Goal: Task Accomplishment & Management: Manage account settings

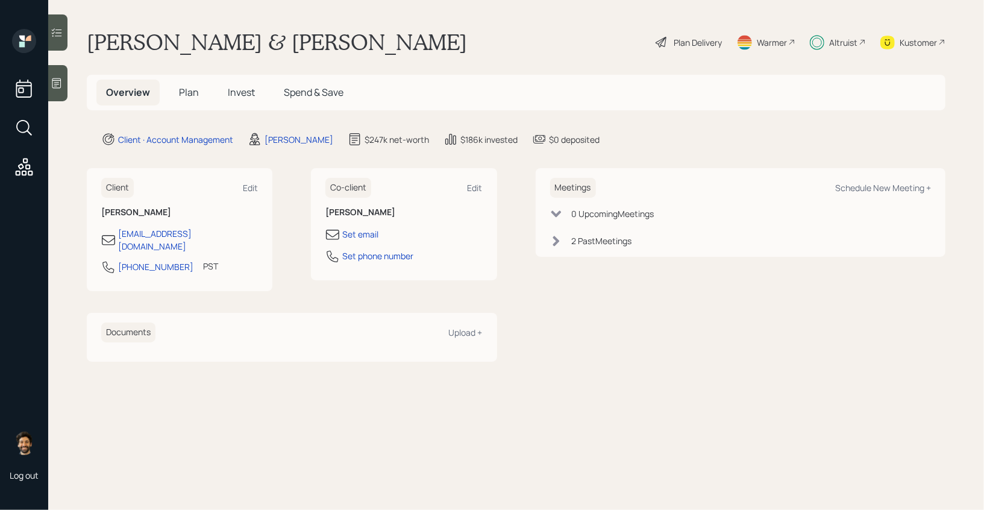
click at [240, 91] on span "Invest" at bounding box center [241, 92] width 27 height 13
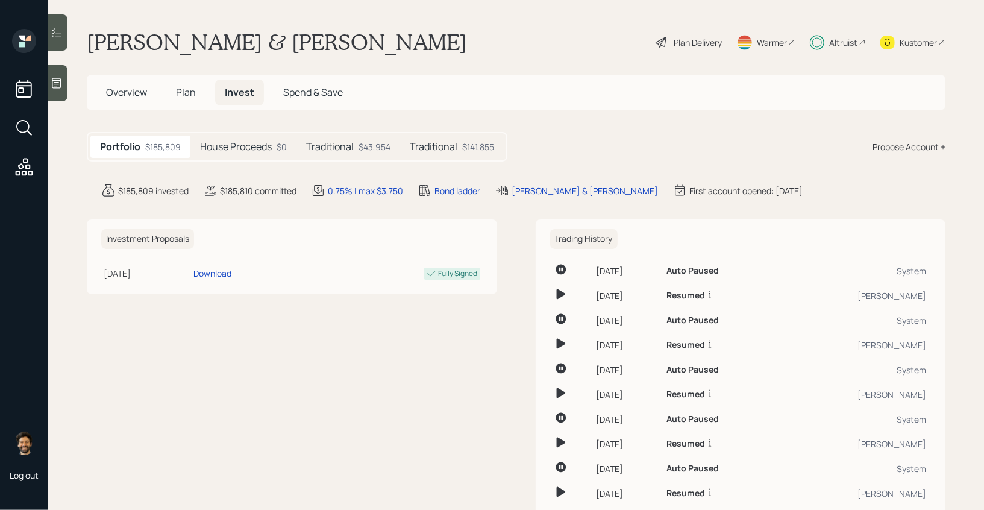
click at [227, 150] on h5 "House Proceeds" at bounding box center [236, 146] width 72 height 11
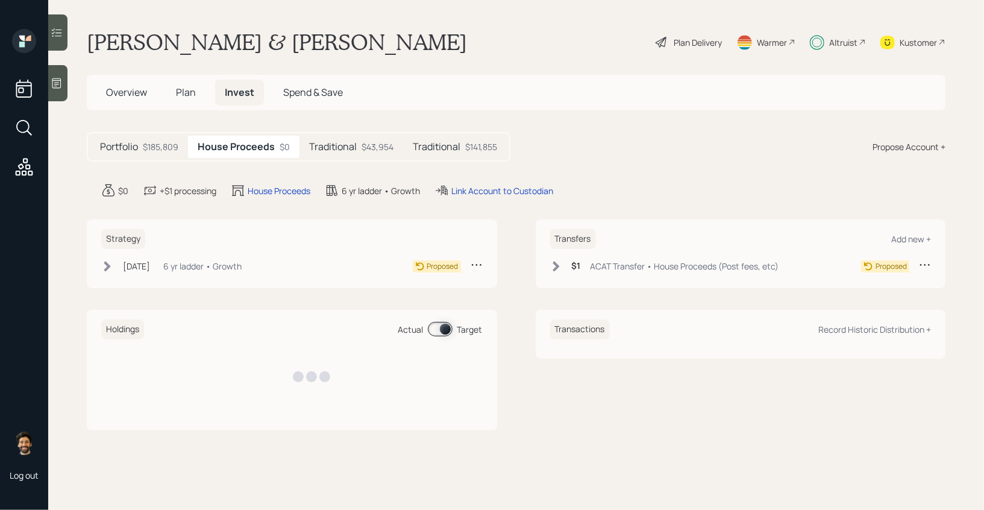
click at [339, 146] on h5 "Traditional" at bounding box center [333, 146] width 48 height 11
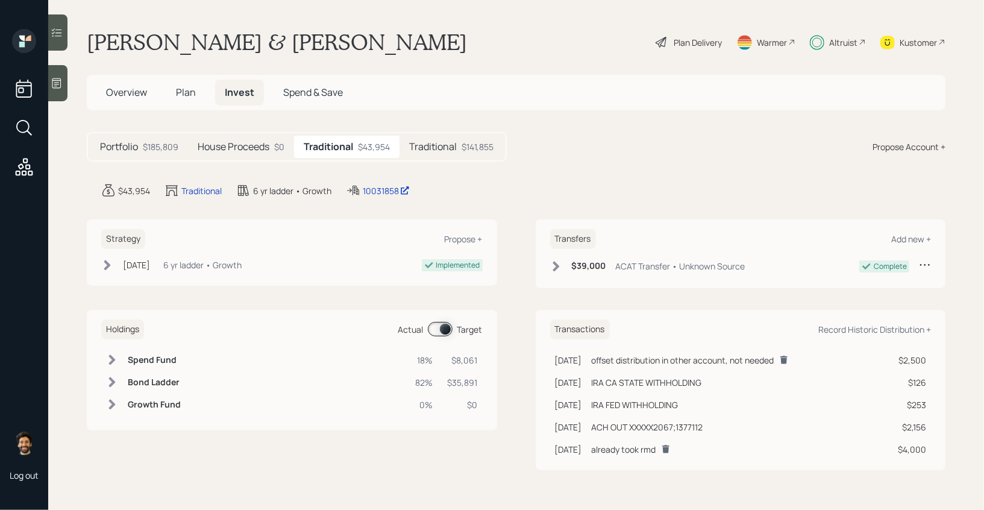
click at [451, 143] on h5 "Traditional" at bounding box center [433, 146] width 48 height 11
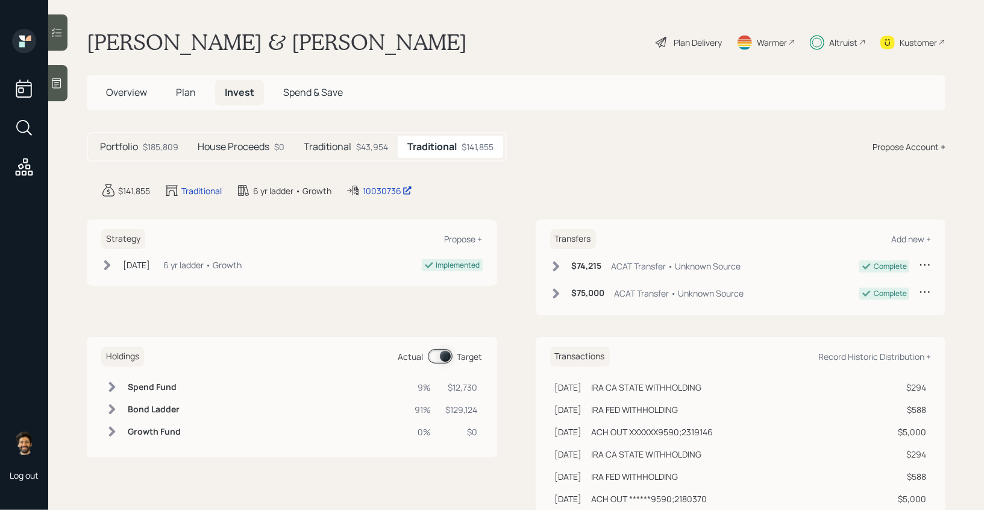
click at [357, 146] on div "$43,954" at bounding box center [372, 146] width 32 height 13
